Goal: Information Seeking & Learning: Compare options

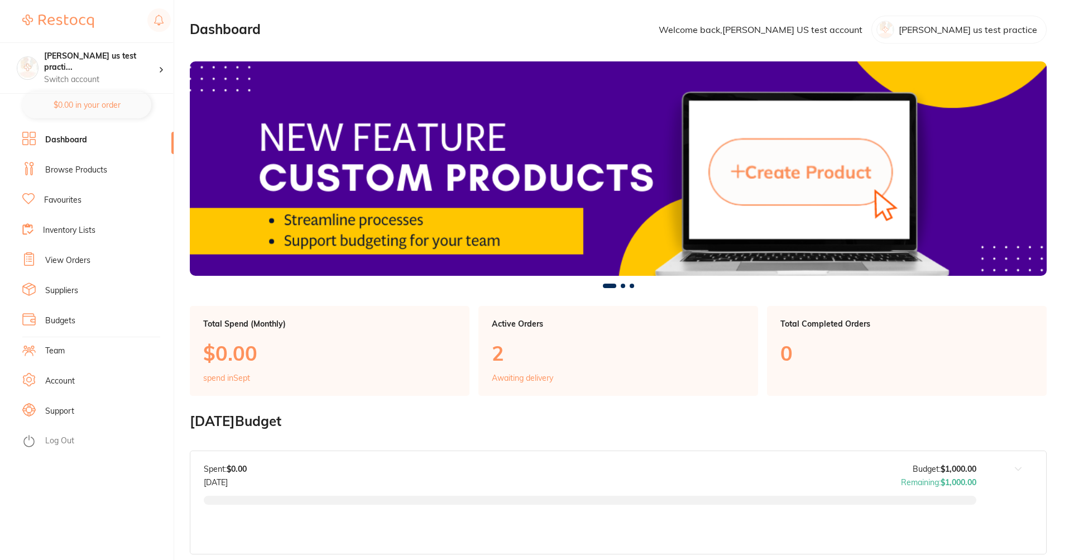
click at [108, 175] on li "Browse Products" at bounding box center [97, 170] width 151 height 17
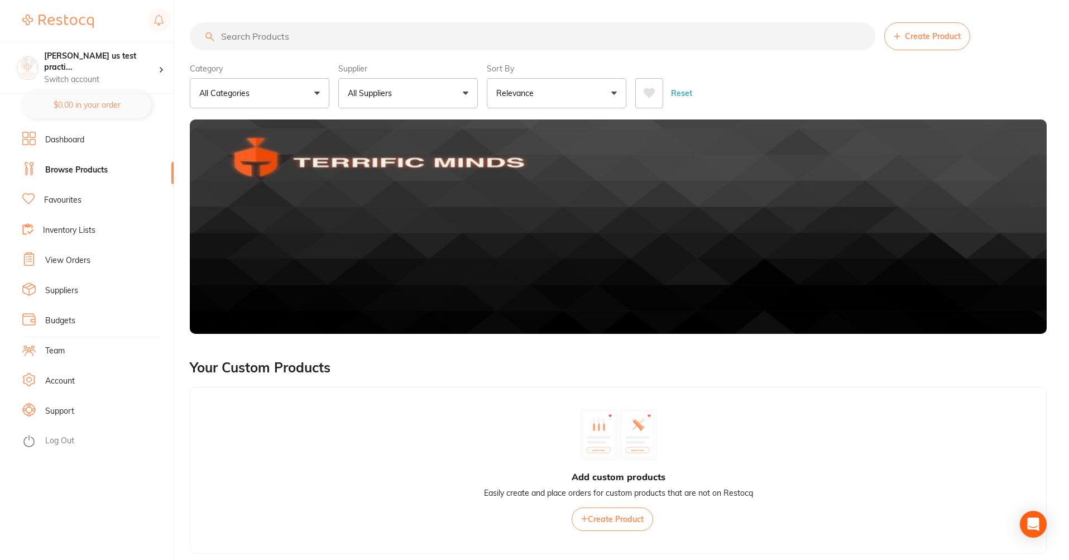
click at [461, 94] on button "All Suppliers" at bounding box center [408, 93] width 140 height 30
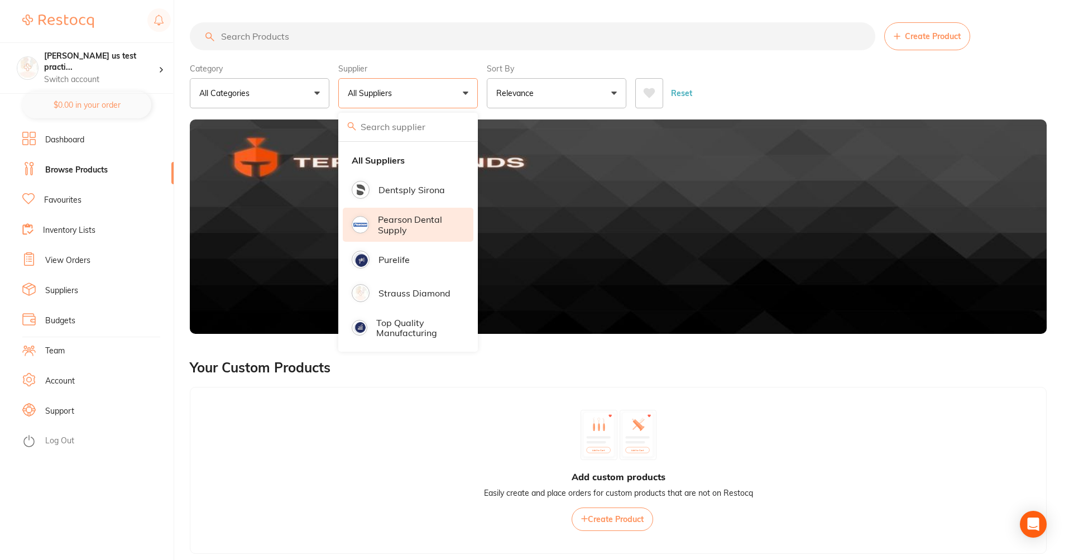
click at [426, 226] on p "Pearson Dental Supply" at bounding box center [418, 224] width 80 height 21
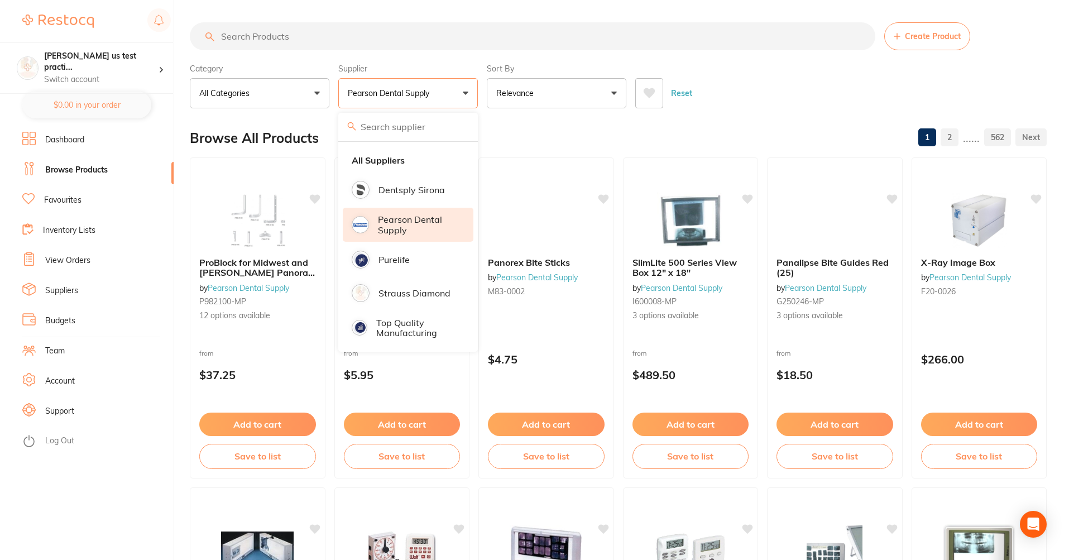
click at [562, 90] on button "Relevance" at bounding box center [557, 93] width 140 height 30
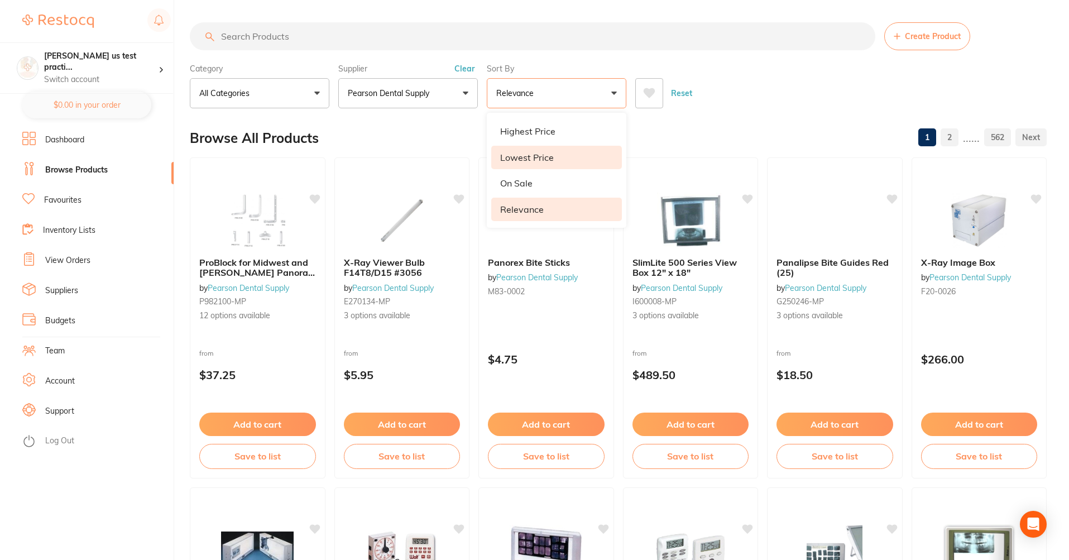
click at [551, 156] on p "Lowest Price" at bounding box center [527, 157] width 54 height 10
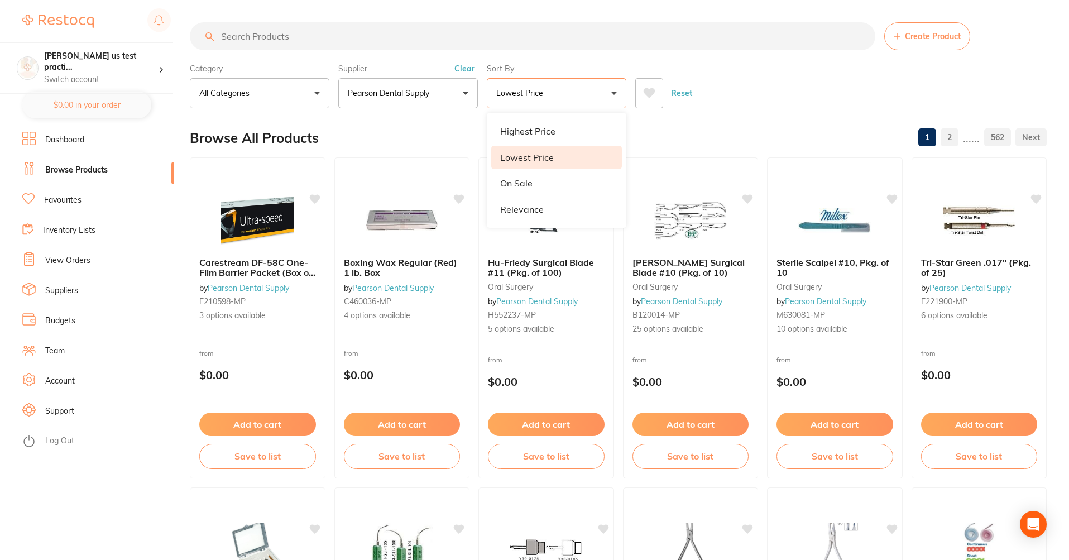
click at [752, 89] on div "Reset" at bounding box center [836, 88] width 402 height 39
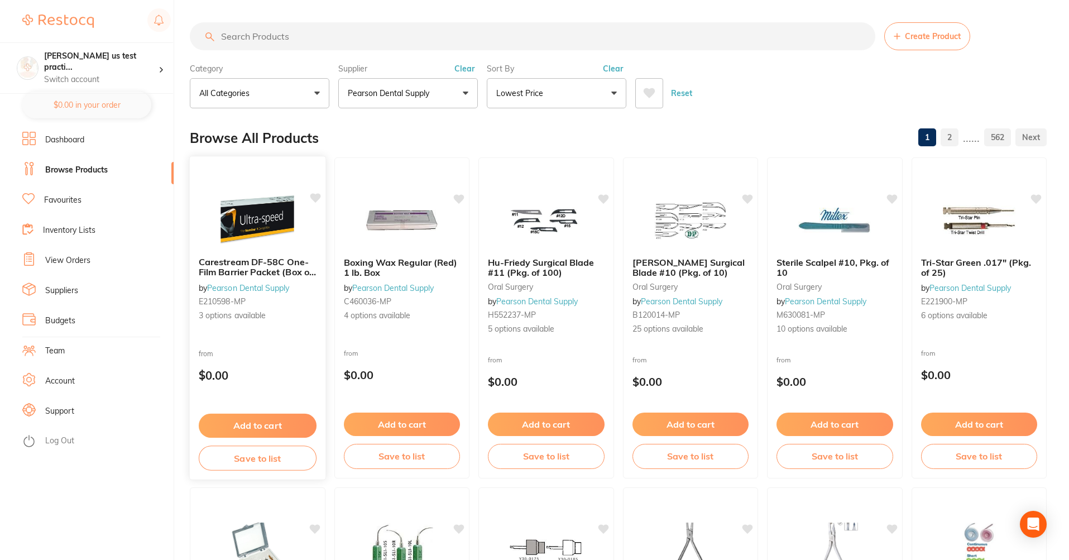
click at [281, 363] on div "from $0.00" at bounding box center [258, 367] width 136 height 40
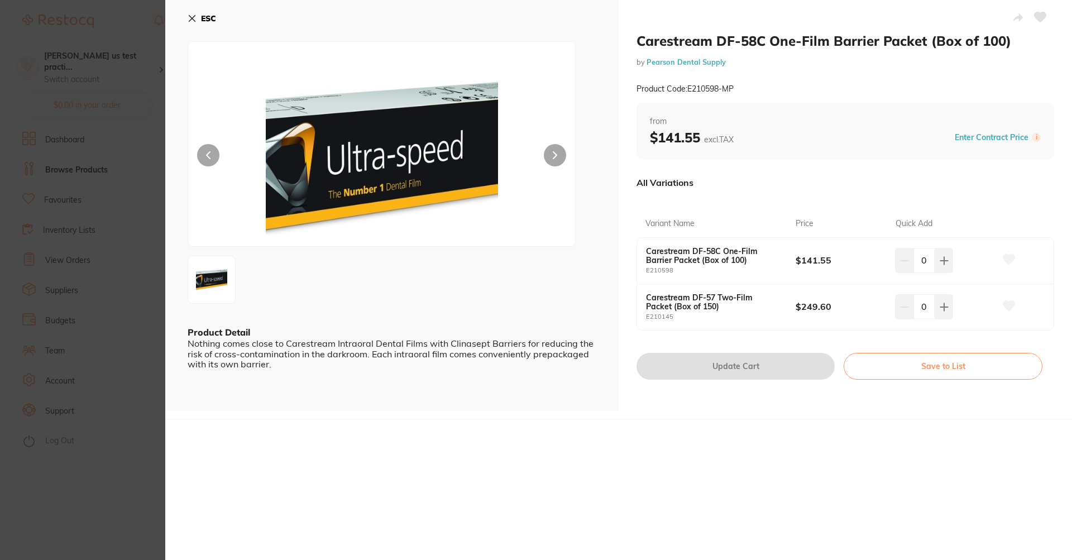
click at [200, 20] on button "ESC" at bounding box center [202, 18] width 28 height 19
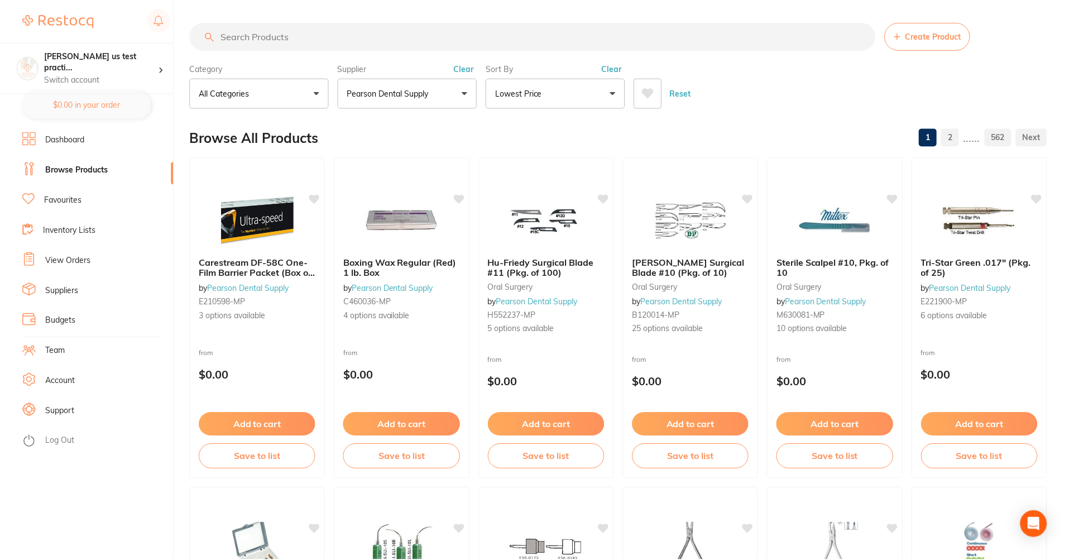
scroll to position [1, 0]
click at [386, 324] on div "Boxing Wax Regular (Red) 1 lb. Box by [PERSON_NAME] Dental Supply C460036-MP 4 …" at bounding box center [402, 288] width 136 height 83
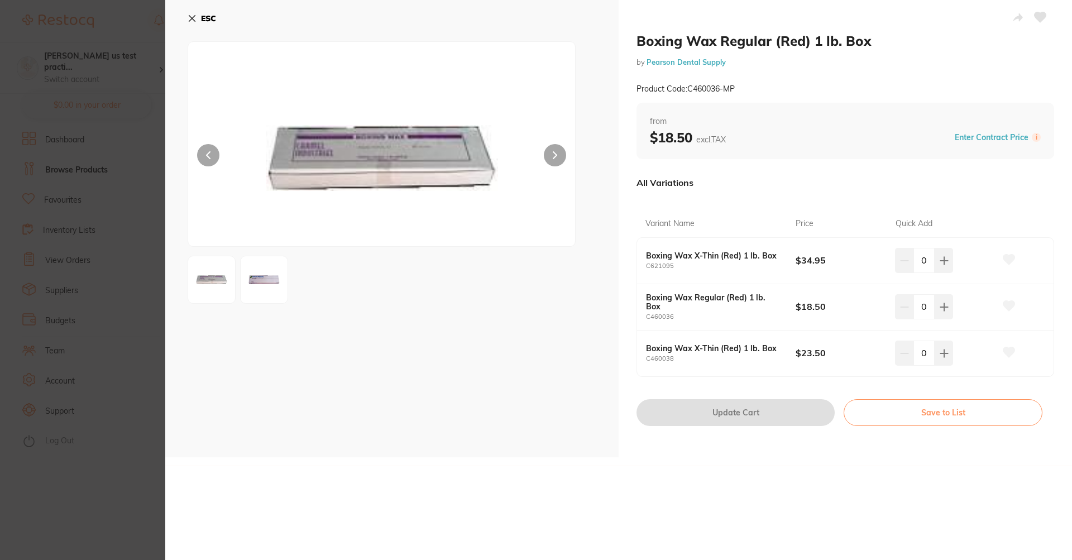
click at [194, 19] on icon at bounding box center [192, 18] width 9 height 9
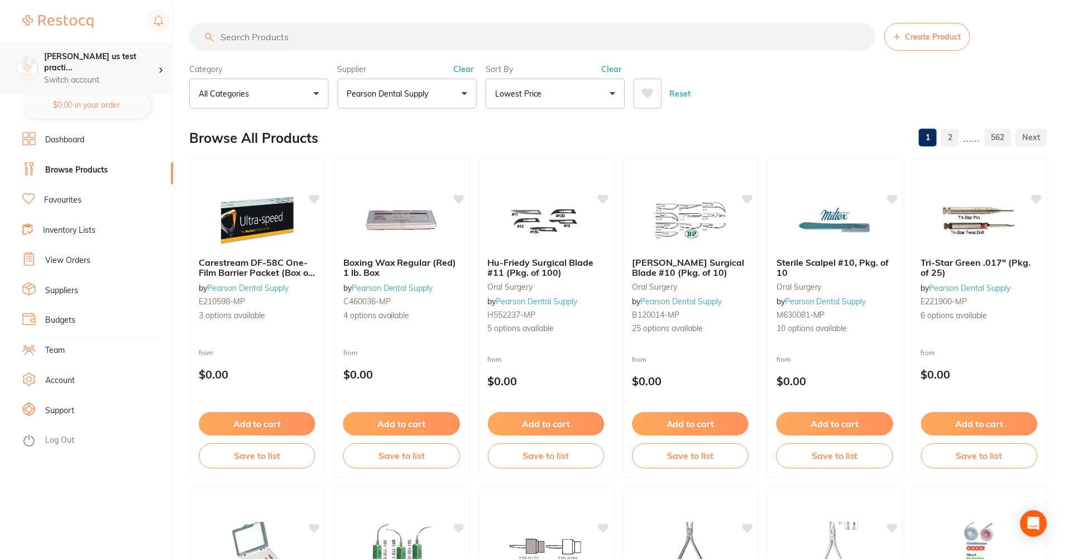
scroll to position [1, 0]
